Goal: Communication & Community: Participate in discussion

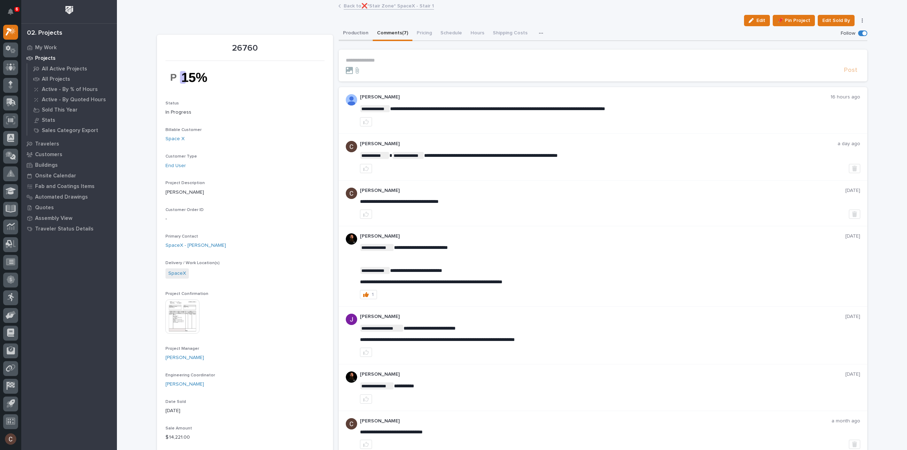
click at [351, 34] on button "Production" at bounding box center [356, 33] width 34 height 15
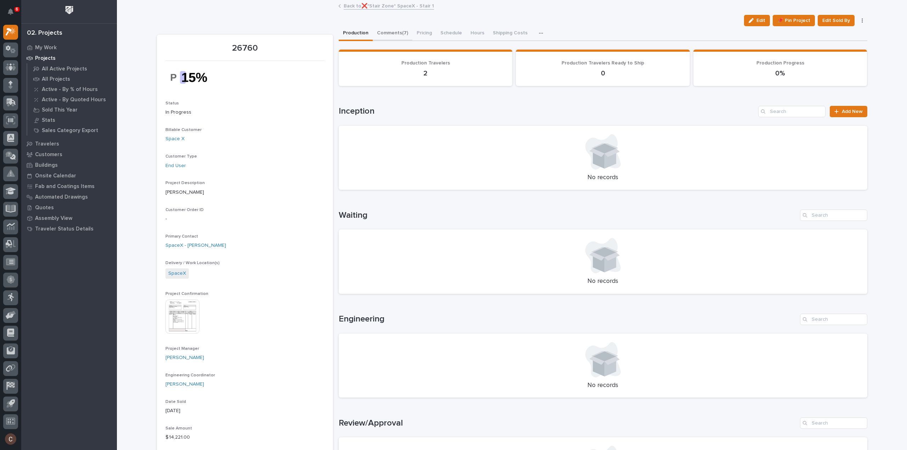
click at [391, 35] on button "Comments (7)" at bounding box center [393, 33] width 40 height 15
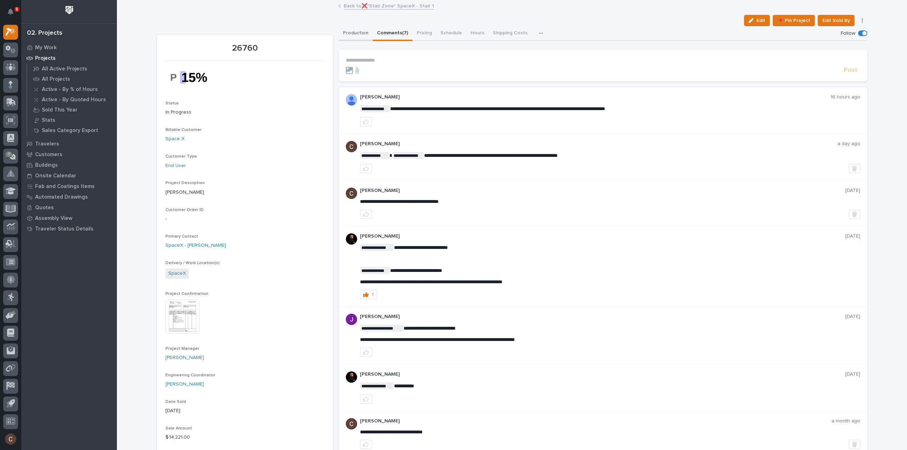
click at [346, 32] on button "Production" at bounding box center [356, 33] width 34 height 15
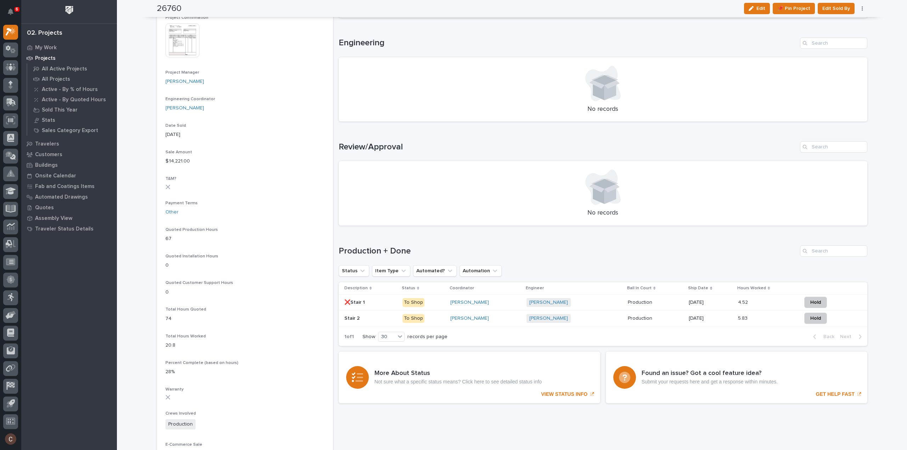
scroll to position [283, 0]
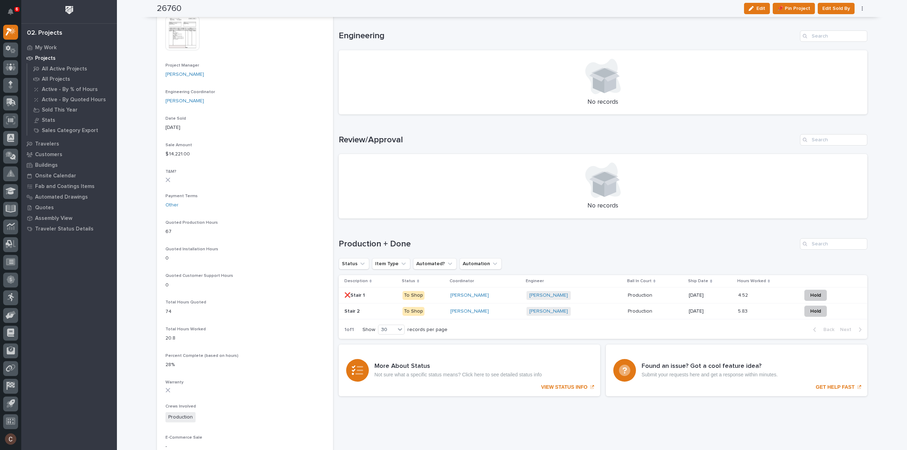
click at [764, 299] on div "4.52 4.52" at bounding box center [767, 296] width 58 height 12
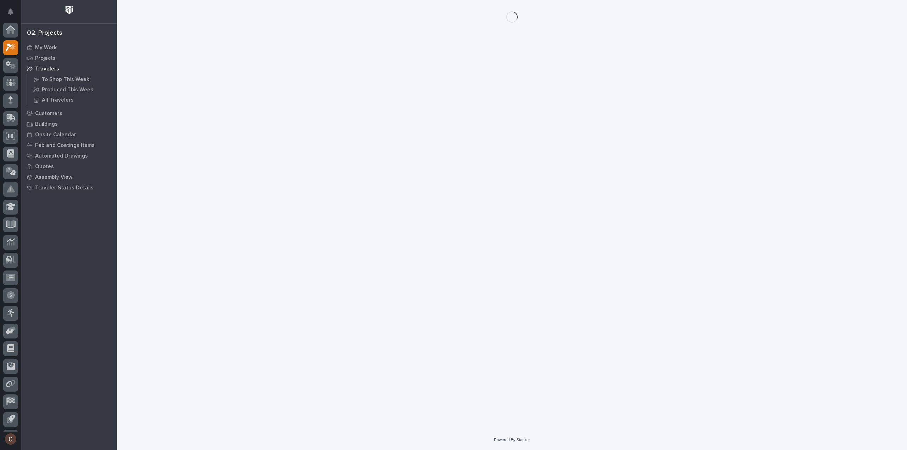
scroll to position [16, 0]
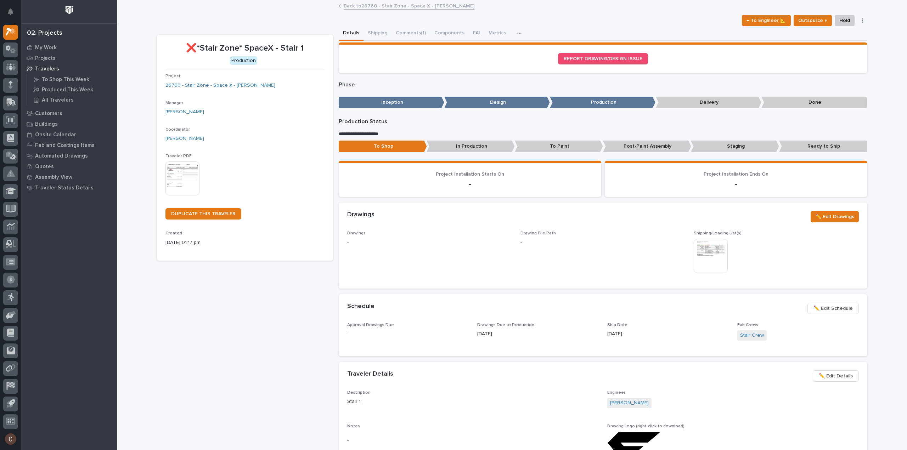
click at [843, 309] on span "✏️ Edit Schedule" at bounding box center [832, 308] width 39 height 9
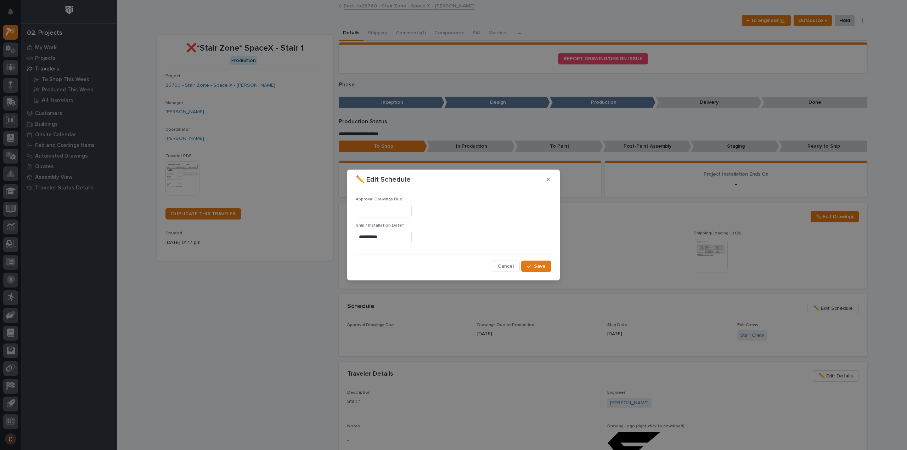
click at [398, 238] on input "**********" at bounding box center [384, 237] width 56 height 12
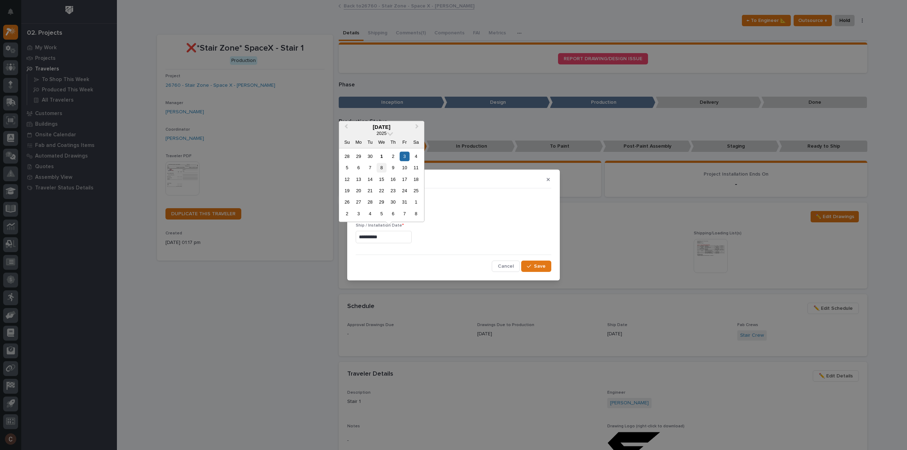
click at [384, 168] on div "8" at bounding box center [382, 168] width 10 height 10
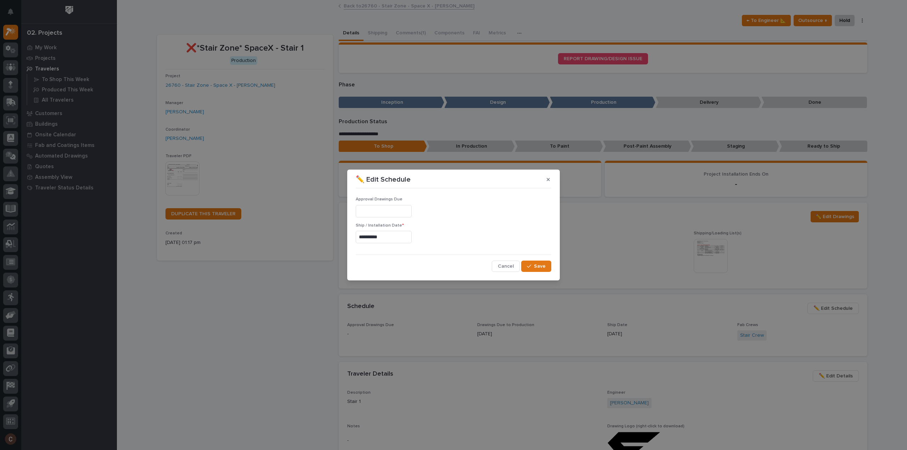
type input "**********"
click at [534, 269] on button "Save" at bounding box center [536, 266] width 30 height 11
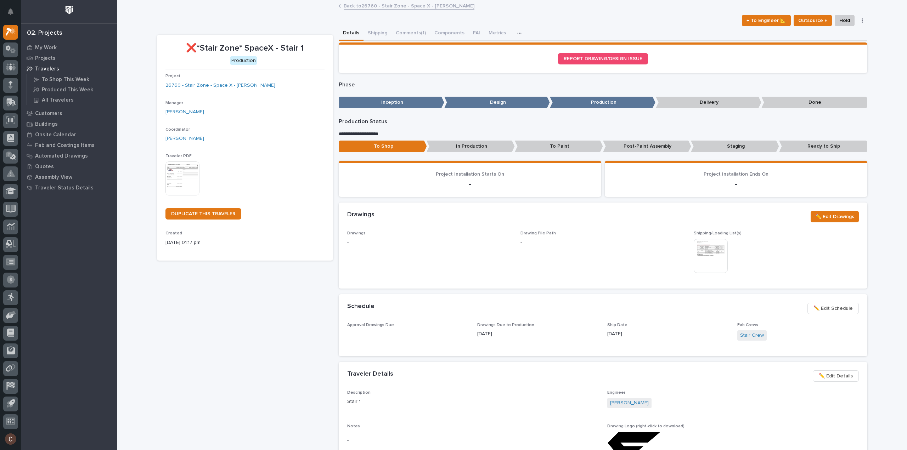
click at [384, 7] on link "Back to 26760 - Stair Zone - Space X - Harrison Holloway" at bounding box center [409, 5] width 131 height 8
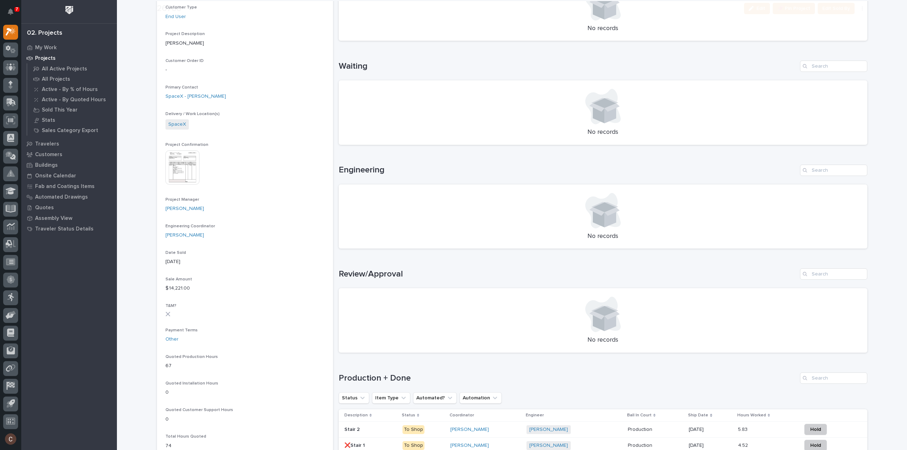
scroll to position [213, 0]
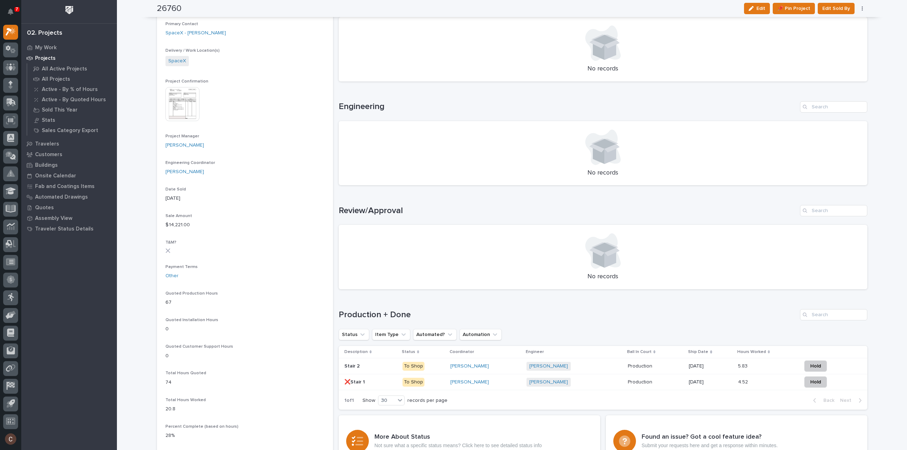
click at [765, 360] on td "5.83 5.83" at bounding box center [767, 367] width 64 height 16
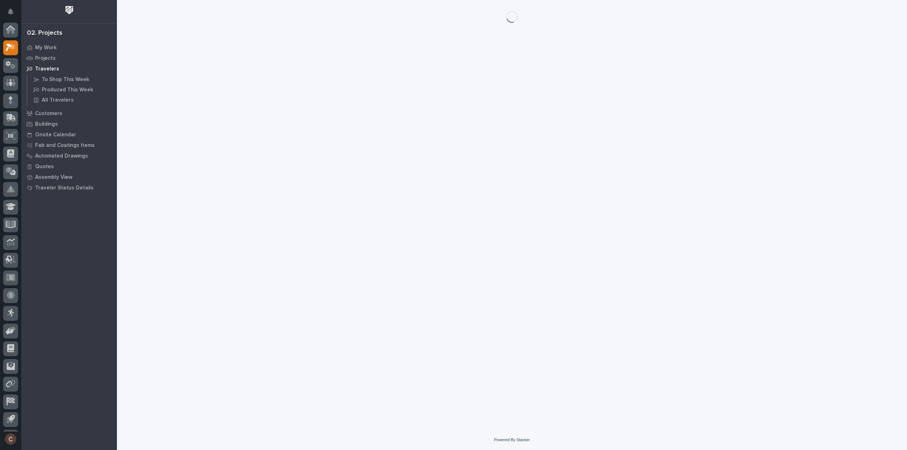
scroll to position [16, 0]
click at [767, 367] on div "Loading... Saving… Loading... Saving…" at bounding box center [511, 206] width 717 height 412
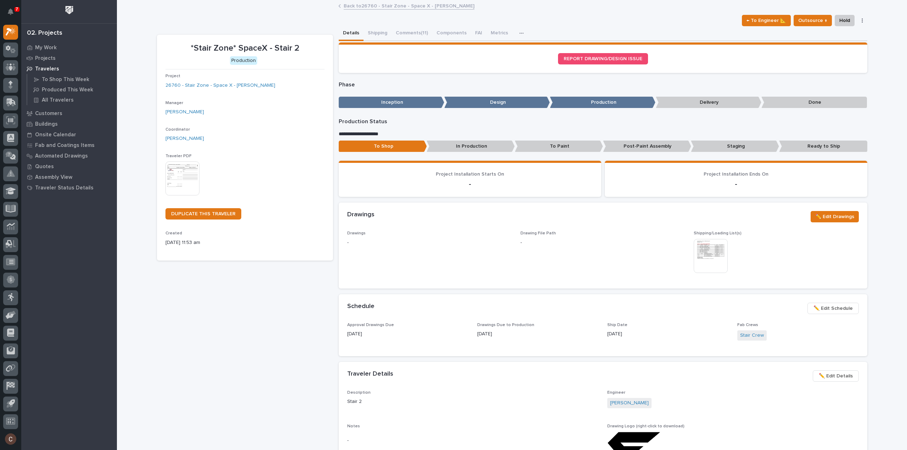
click at [835, 305] on span "✏️ Edit Schedule" at bounding box center [832, 308] width 39 height 9
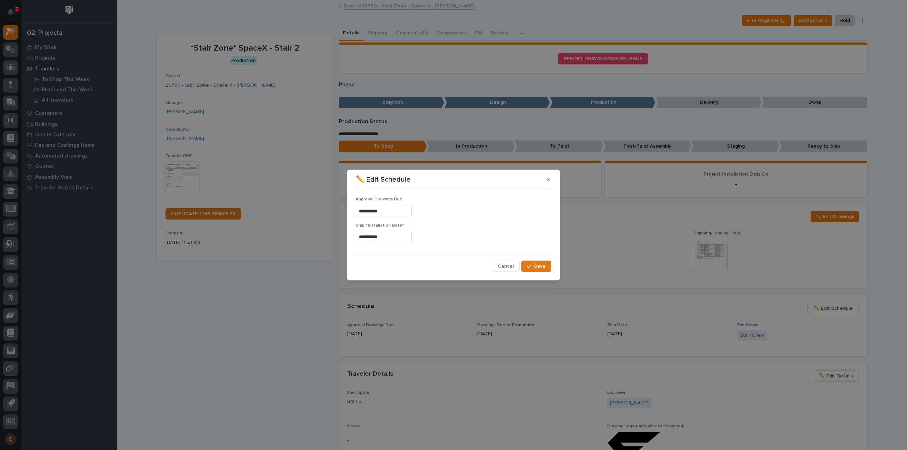
click at [391, 235] on input "**********" at bounding box center [384, 237] width 56 height 12
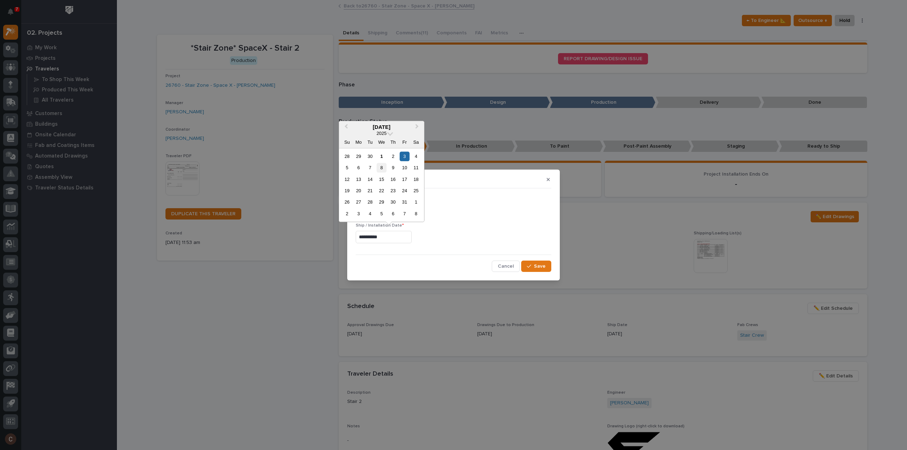
click at [383, 170] on div "8" at bounding box center [382, 168] width 10 height 10
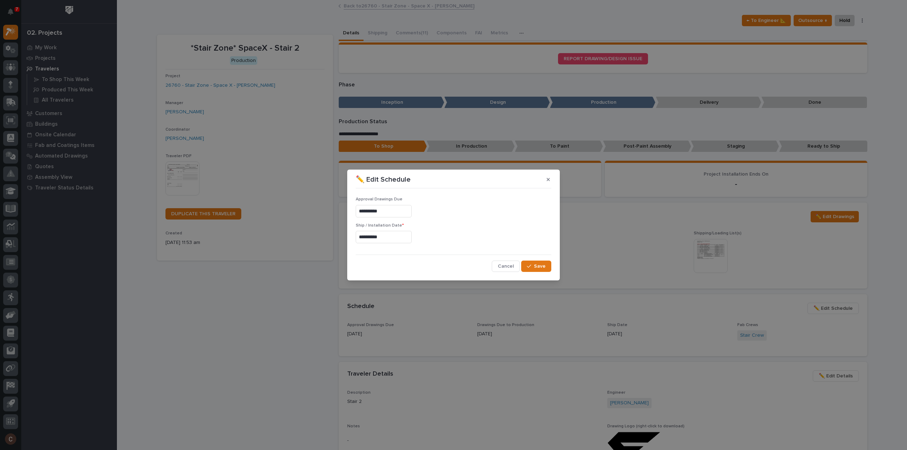
type input "**********"
click at [540, 264] on span "Save" at bounding box center [540, 266] width 12 height 6
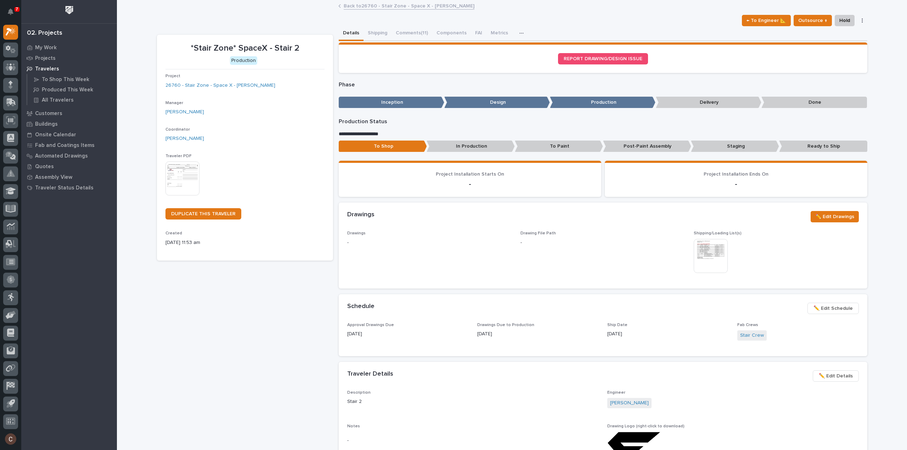
click at [402, 9] on link "Back to 26760 - Stair Zone - Space X - Harrison Holloway" at bounding box center [409, 5] width 131 height 8
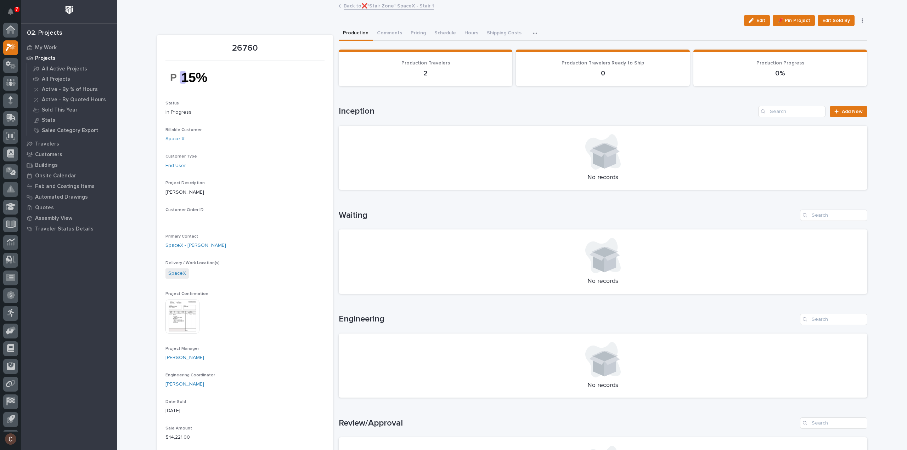
scroll to position [16, 0]
click at [385, 28] on button "Comments (7)" at bounding box center [393, 33] width 40 height 15
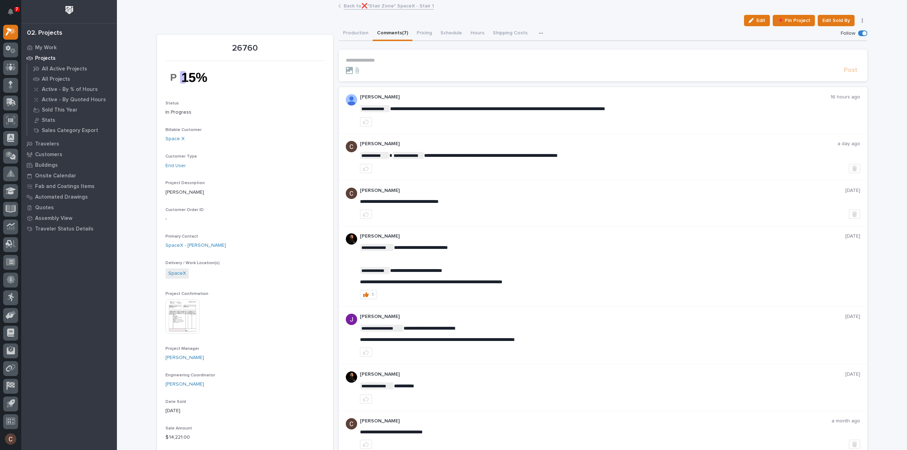
click at [427, 57] on p "**********" at bounding box center [603, 60] width 514 height 6
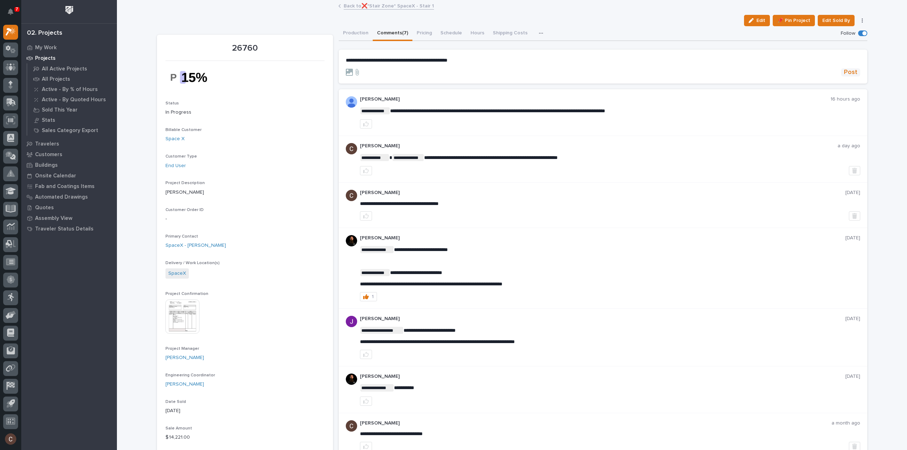
click at [850, 73] on span "Post" at bounding box center [850, 72] width 13 height 8
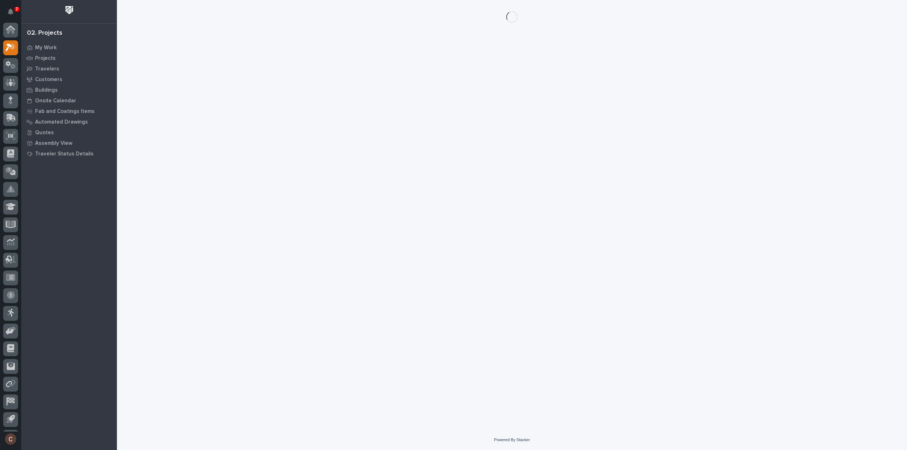
scroll to position [16, 0]
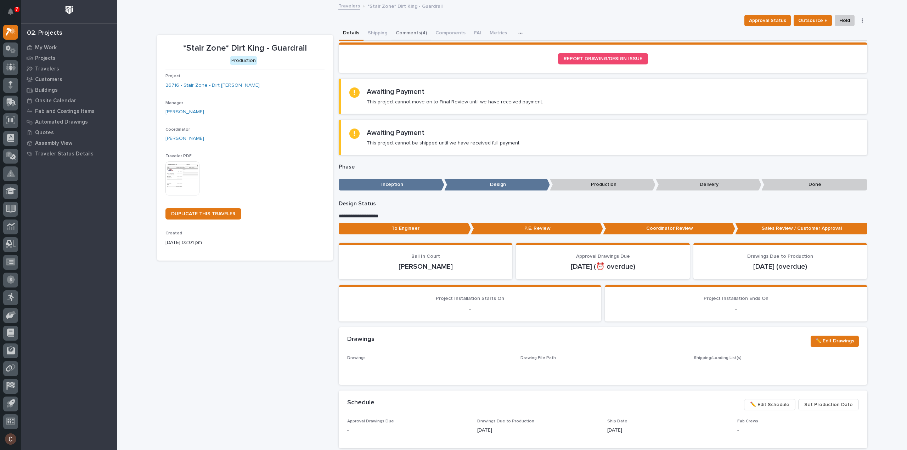
click at [398, 29] on button "Comments (4)" at bounding box center [412, 33] width 40 height 15
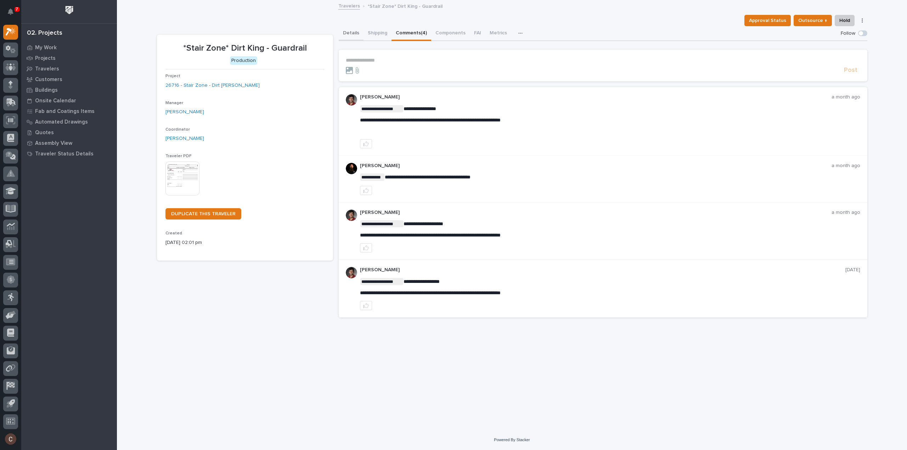
click at [350, 29] on button "Details" at bounding box center [351, 33] width 25 height 15
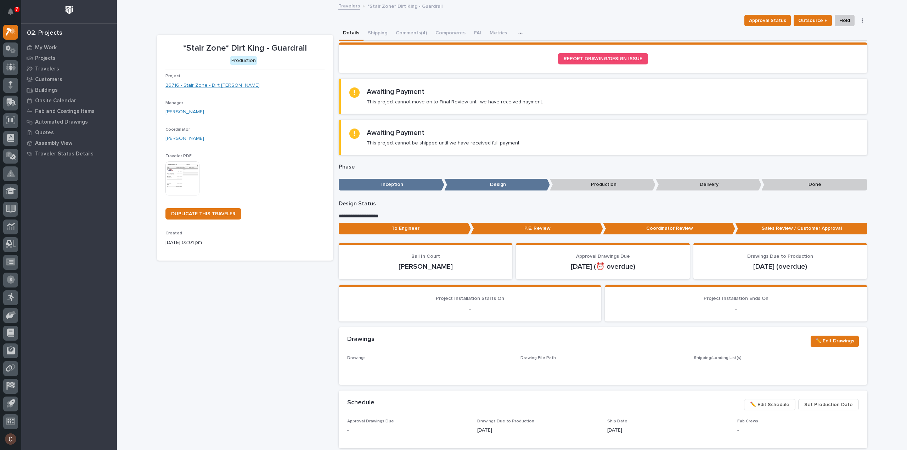
click at [199, 83] on link "26716 - Stair Zone - Dirt King - Stair" at bounding box center [212, 85] width 94 height 7
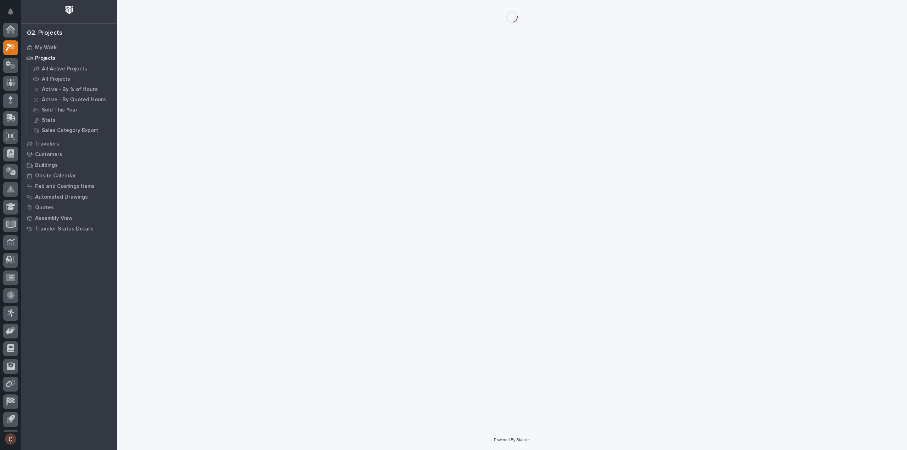
scroll to position [16, 0]
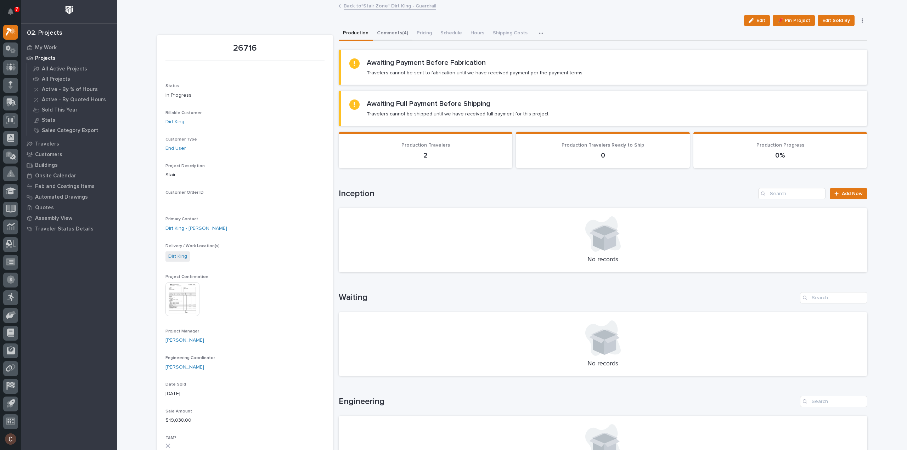
click at [397, 34] on button "Comments (4)" at bounding box center [393, 33] width 40 height 15
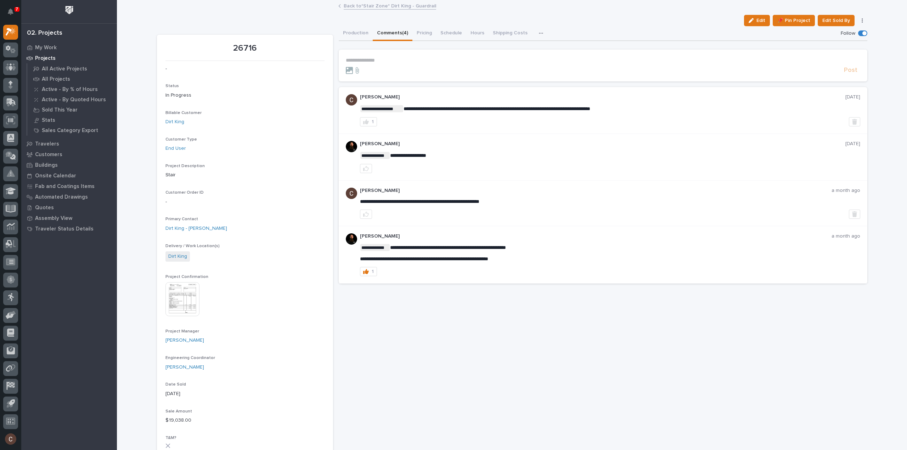
click at [404, 61] on p "**********" at bounding box center [603, 60] width 514 height 6
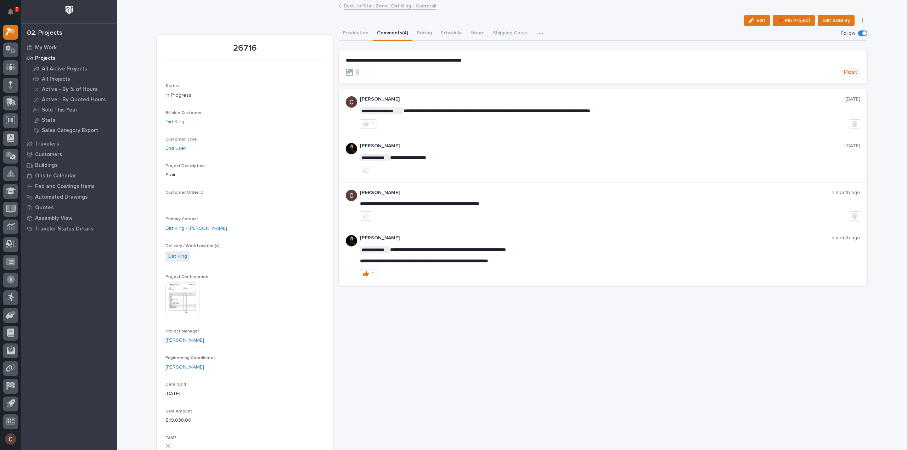
click at [850, 74] on span "Post" at bounding box center [850, 72] width 13 height 8
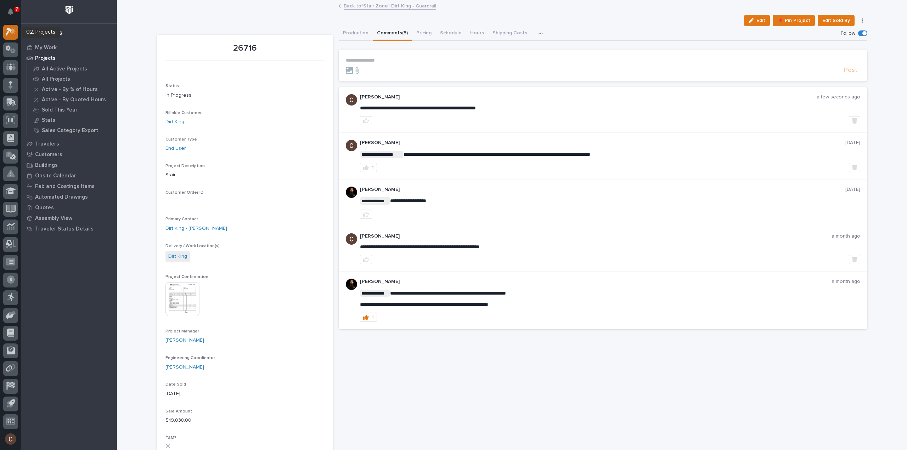
click at [9, 32] on icon at bounding box center [11, 32] width 10 height 8
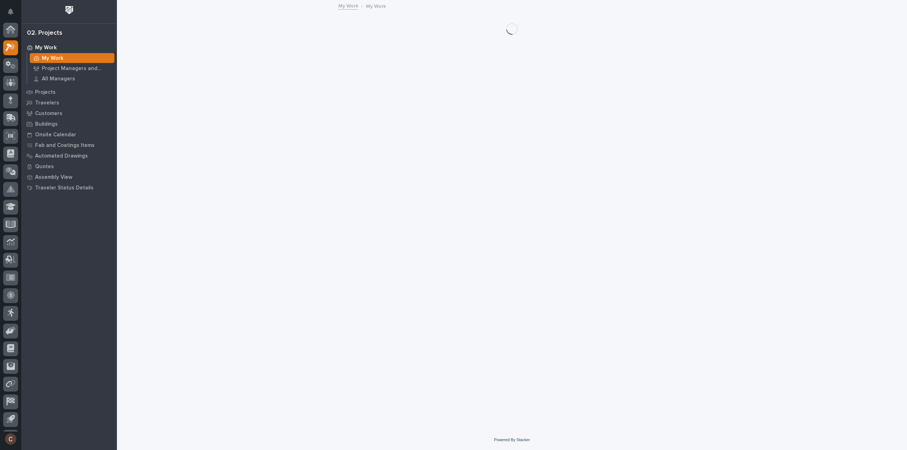
scroll to position [16, 0]
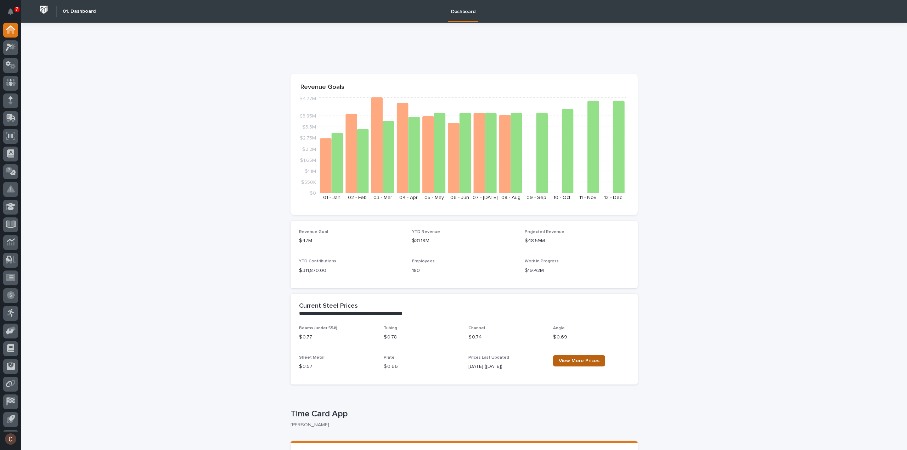
click at [574, 359] on span "View More Prices" at bounding box center [579, 361] width 41 height 5
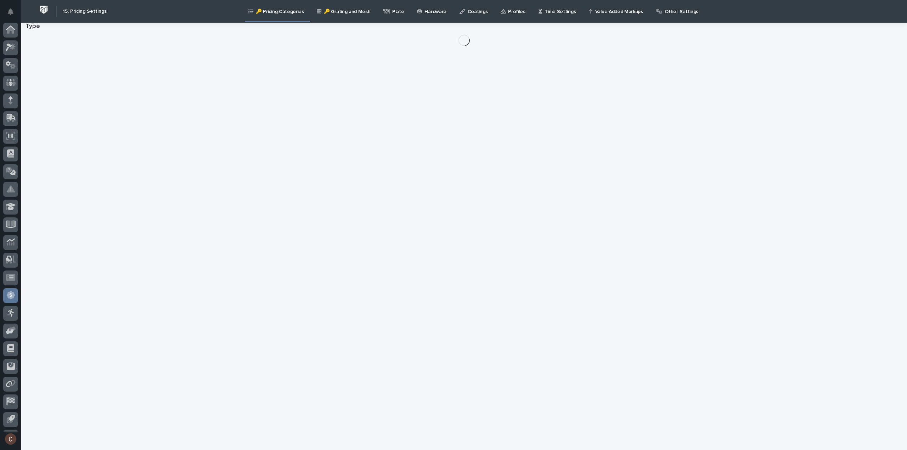
scroll to position [16, 0]
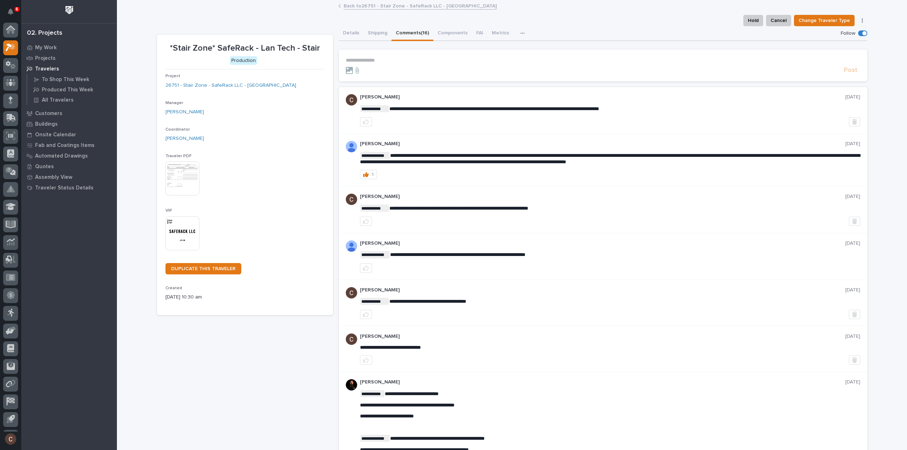
scroll to position [16, 0]
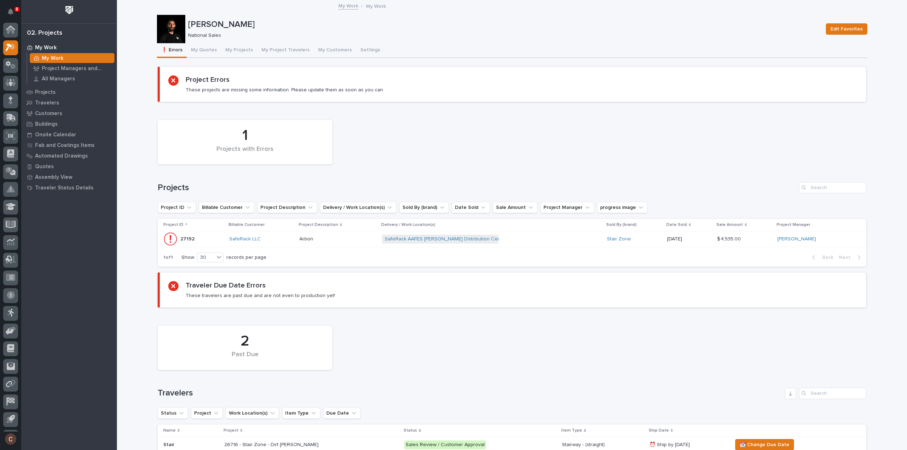
scroll to position [16, 0]
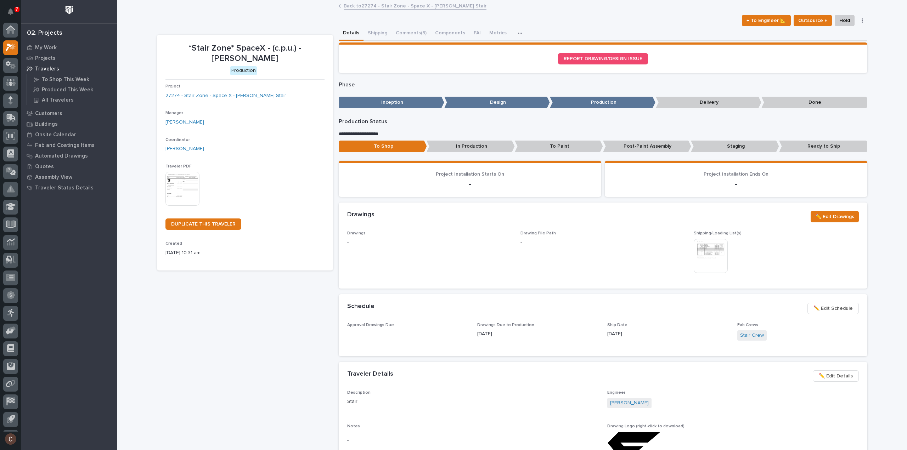
scroll to position [16, 0]
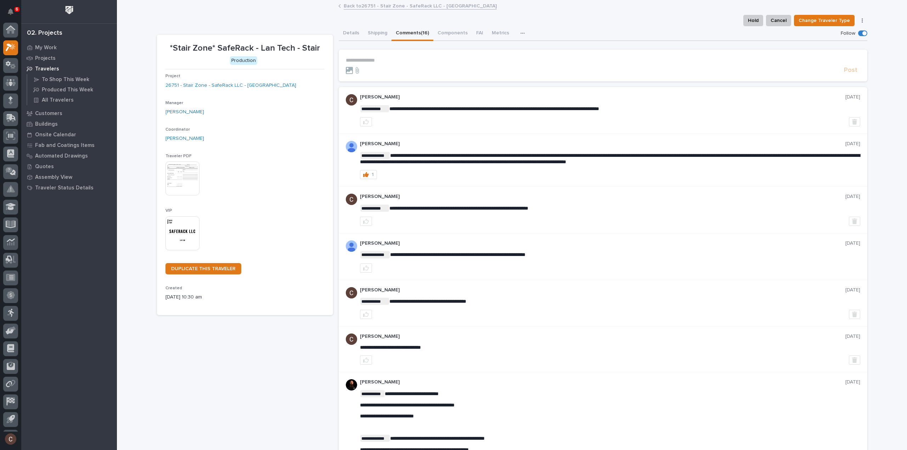
scroll to position [16, 0]
